Goal: Task Accomplishment & Management: Use online tool/utility

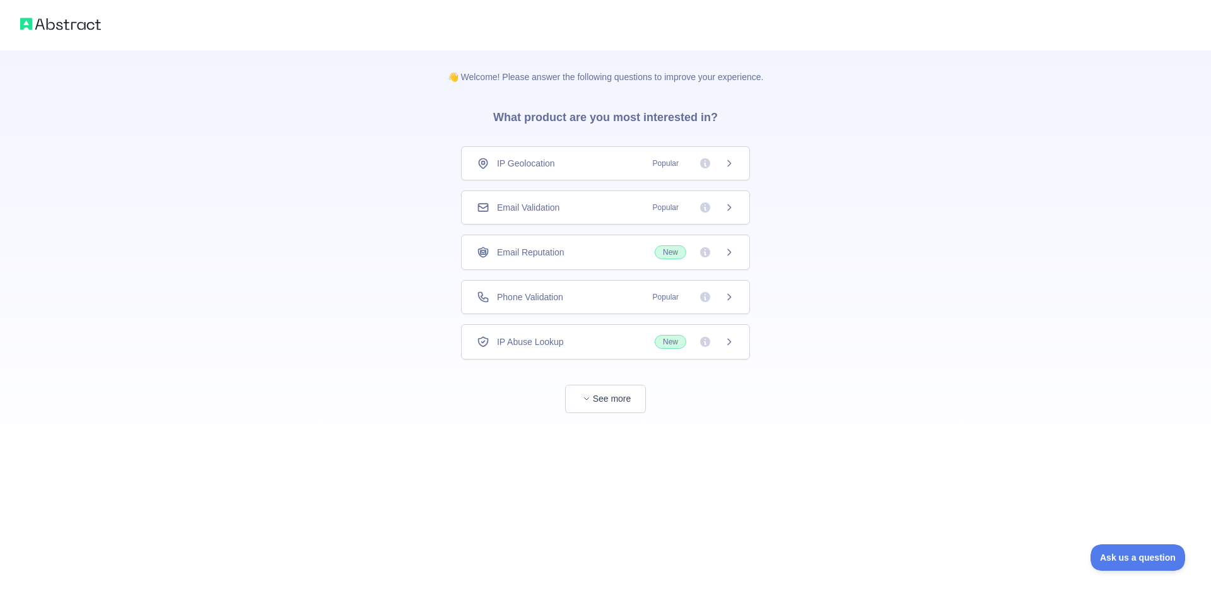
click at [571, 206] on div "Email Validation Popular" at bounding box center [605, 207] width 257 height 13
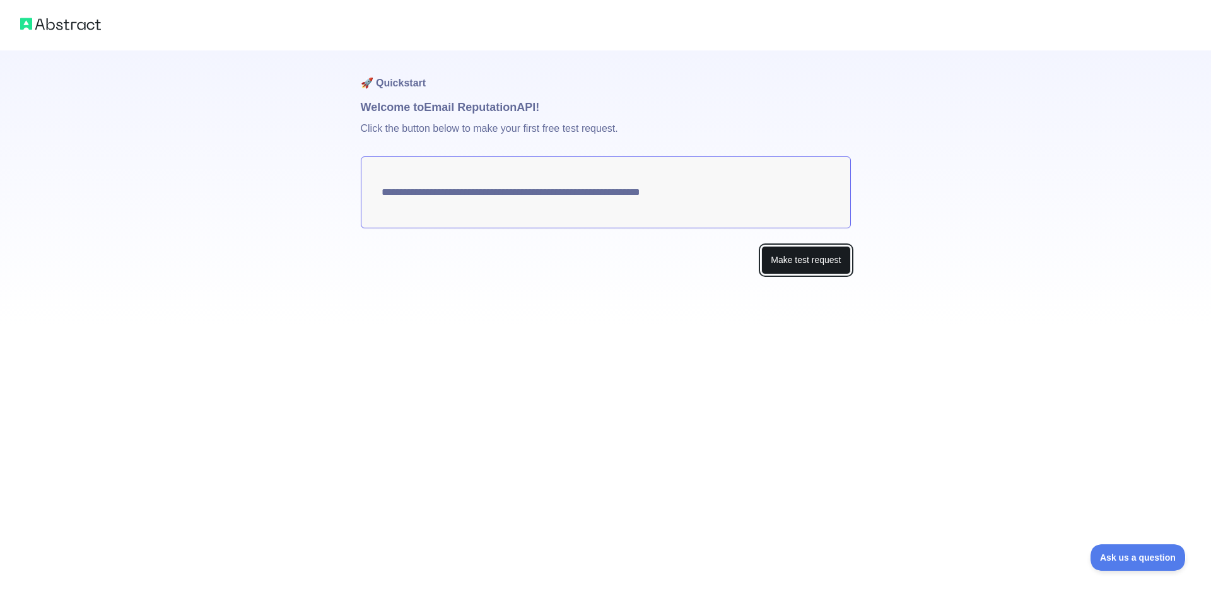
click at [785, 265] on button "Make test request" at bounding box center [805, 260] width 89 height 28
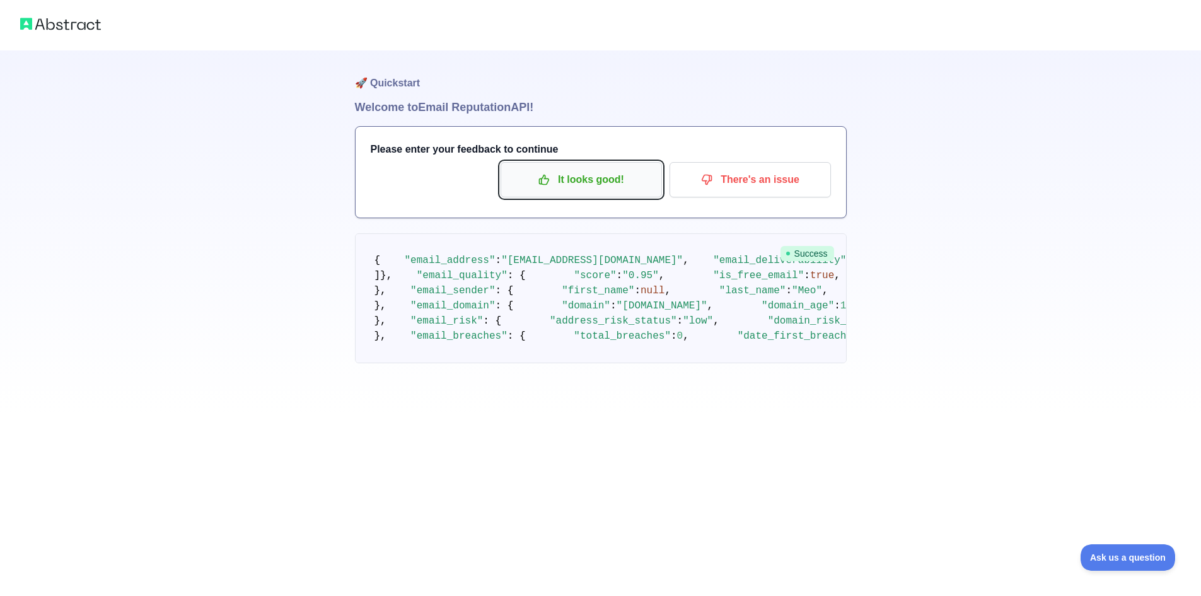
click at [584, 182] on p "It looks good!" at bounding box center [581, 179] width 142 height 21
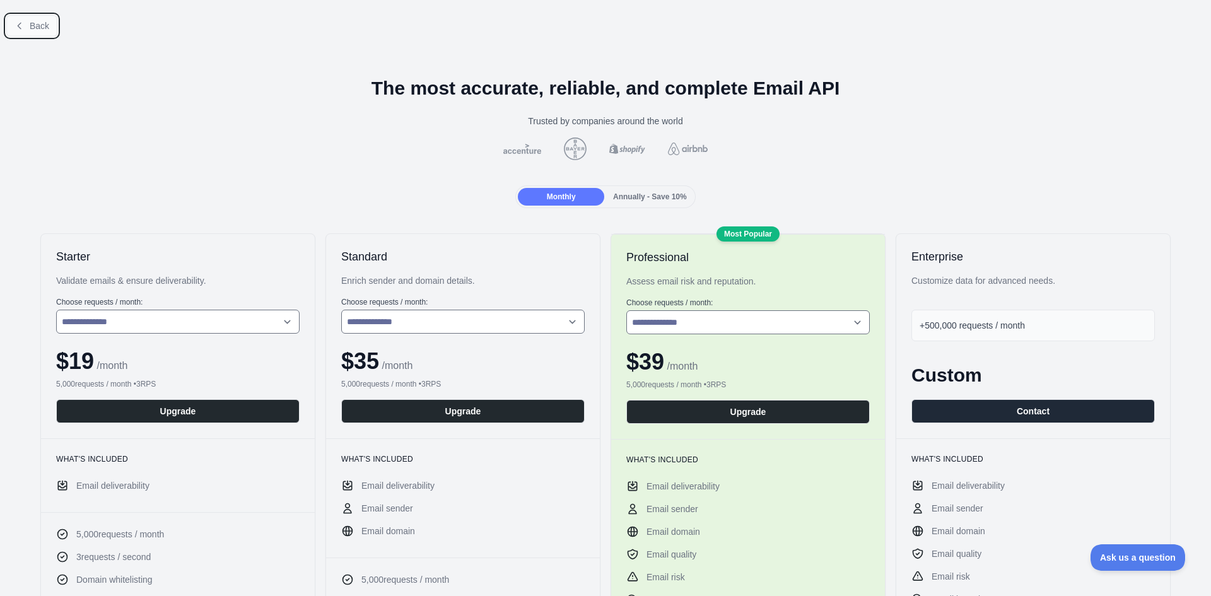
click at [45, 26] on span "Back" at bounding box center [40, 26] width 20 height 10
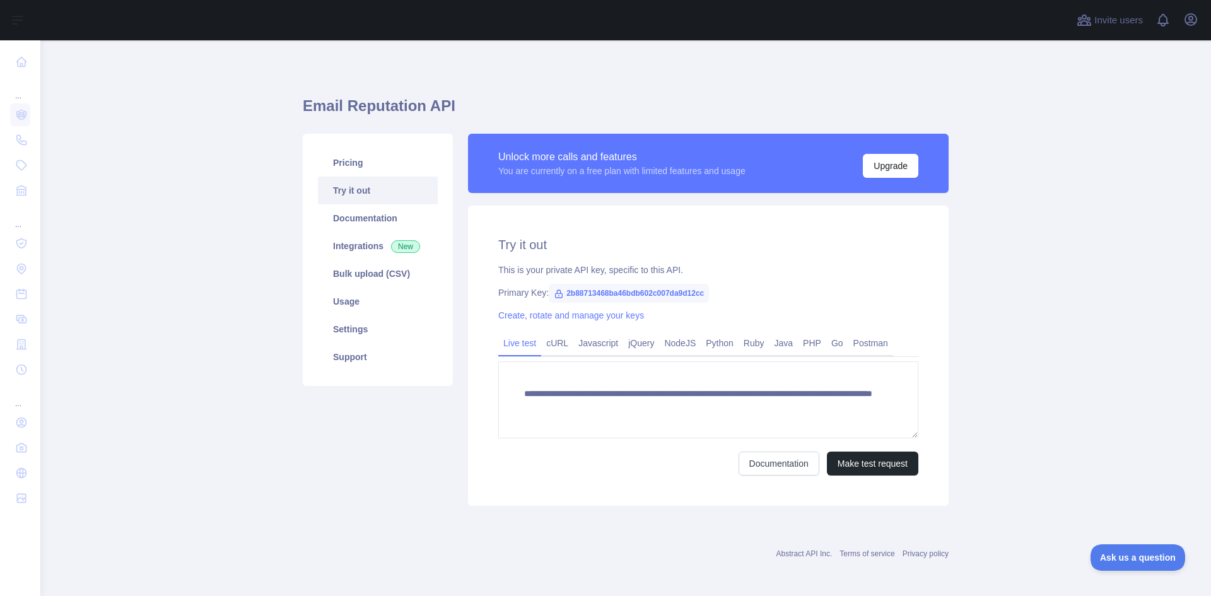
click at [632, 293] on span "2b88713468ba46bdb602c007da9d12cc" at bounding box center [629, 293] width 160 height 19
copy span "2b88713468ba46bdb602c007da9d12cc"
